Goal: Information Seeking & Learning: Find specific fact

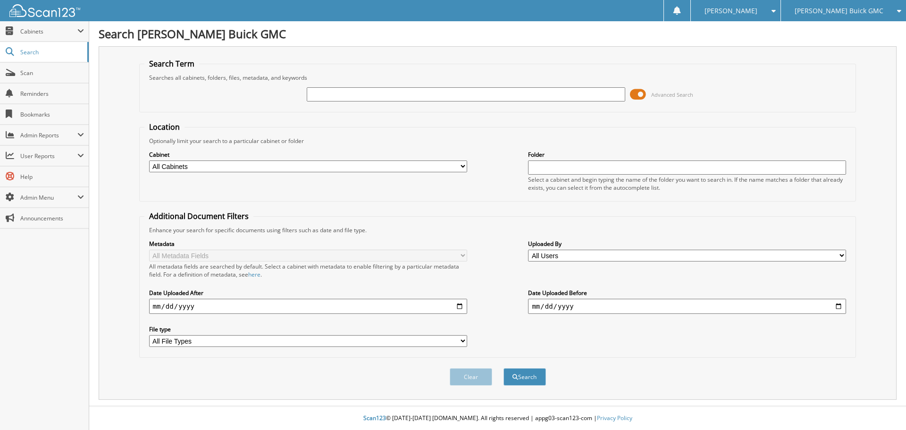
click at [323, 94] on input "text" at bounding box center [466, 94] width 318 height 14
type input "b3714a"
click at [503, 368] on button "Search" at bounding box center [524, 376] width 42 height 17
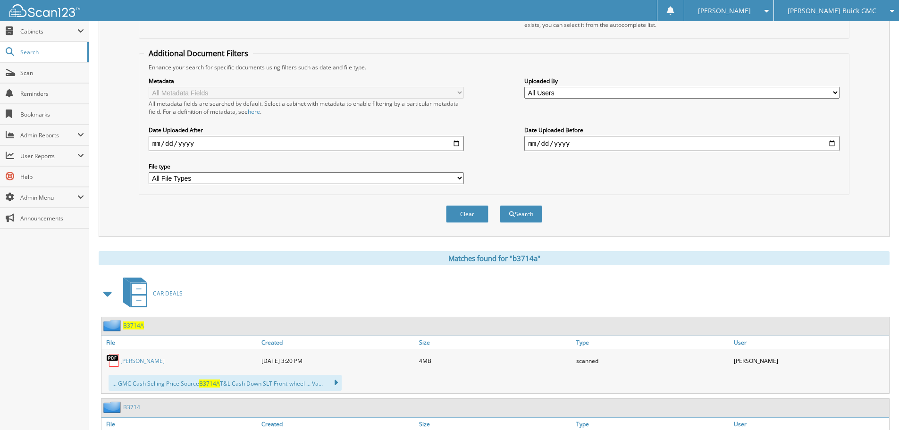
scroll to position [283, 0]
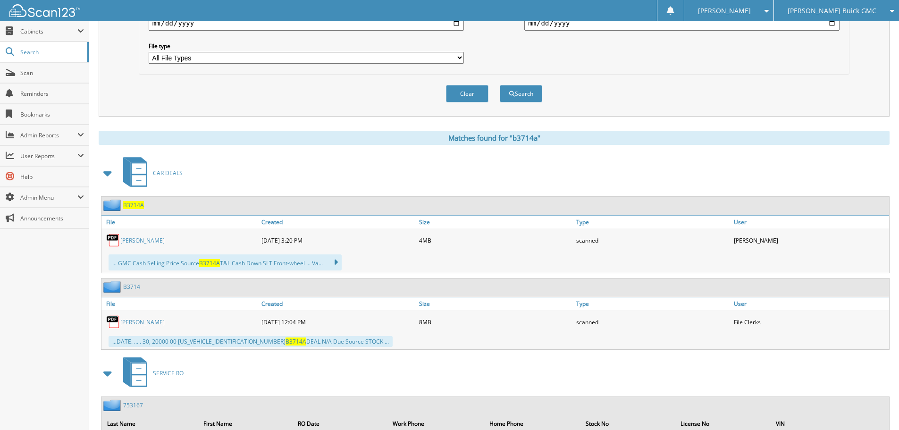
click at [133, 207] on span "B3714A" at bounding box center [133, 205] width 21 height 8
